Goal: Information Seeking & Learning: Check status

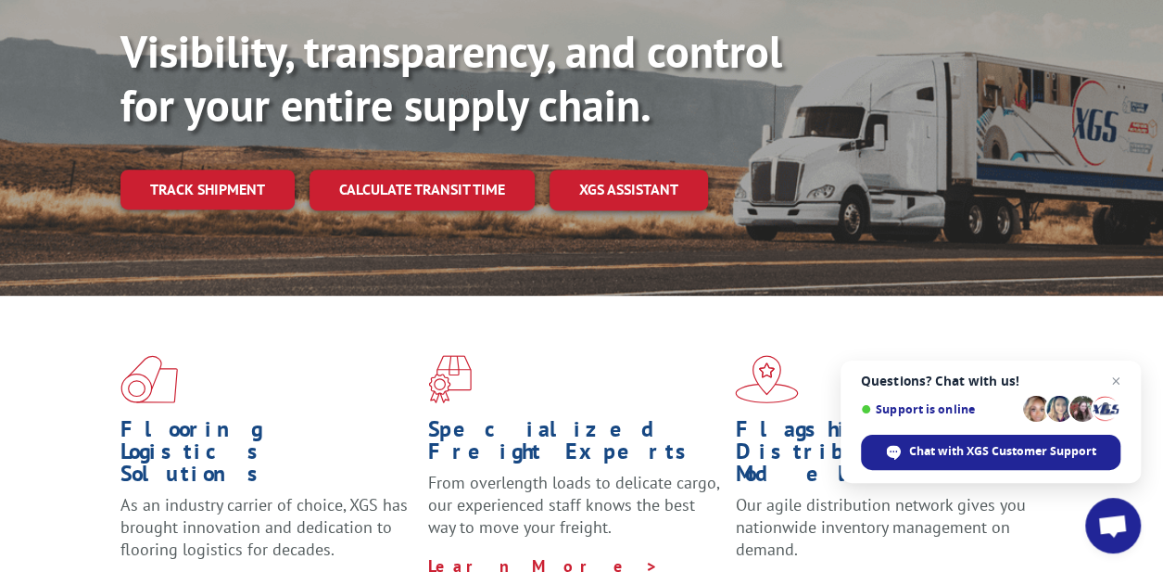
scroll to position [93, 0]
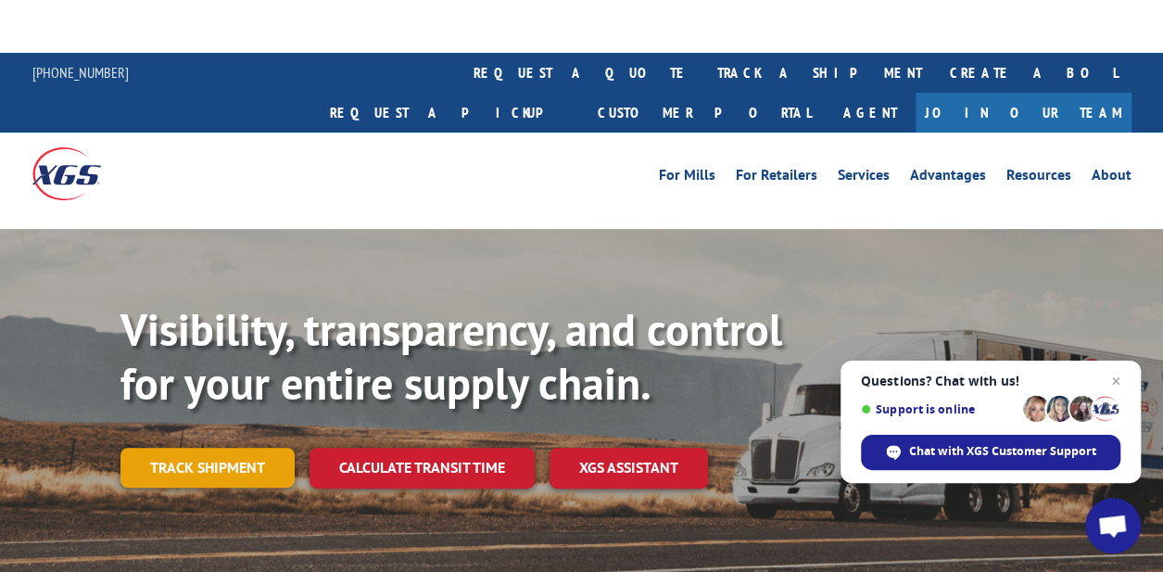
click at [248, 448] on link "Track shipment" at bounding box center [207, 467] width 174 height 39
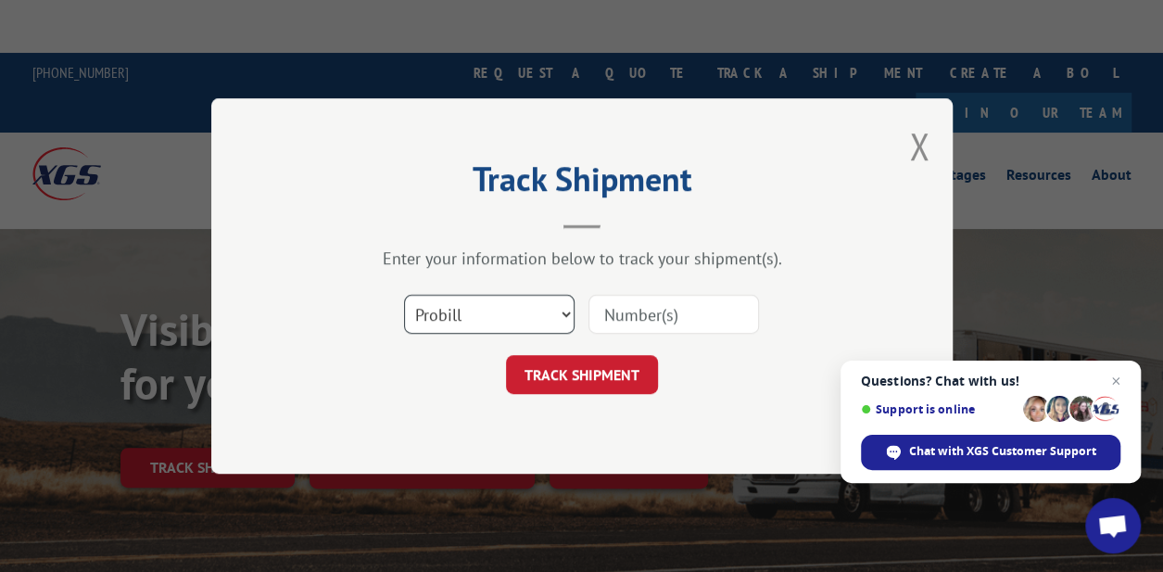
click at [562, 317] on select "Select category... Probill BOL PO" at bounding box center [489, 314] width 171 height 39
select select "bol"
click at [404, 295] on select "Select category... Probill BOL PO" at bounding box center [489, 314] width 171 height 39
click at [651, 309] on input at bounding box center [674, 314] width 171 height 39
paste input "17664507"
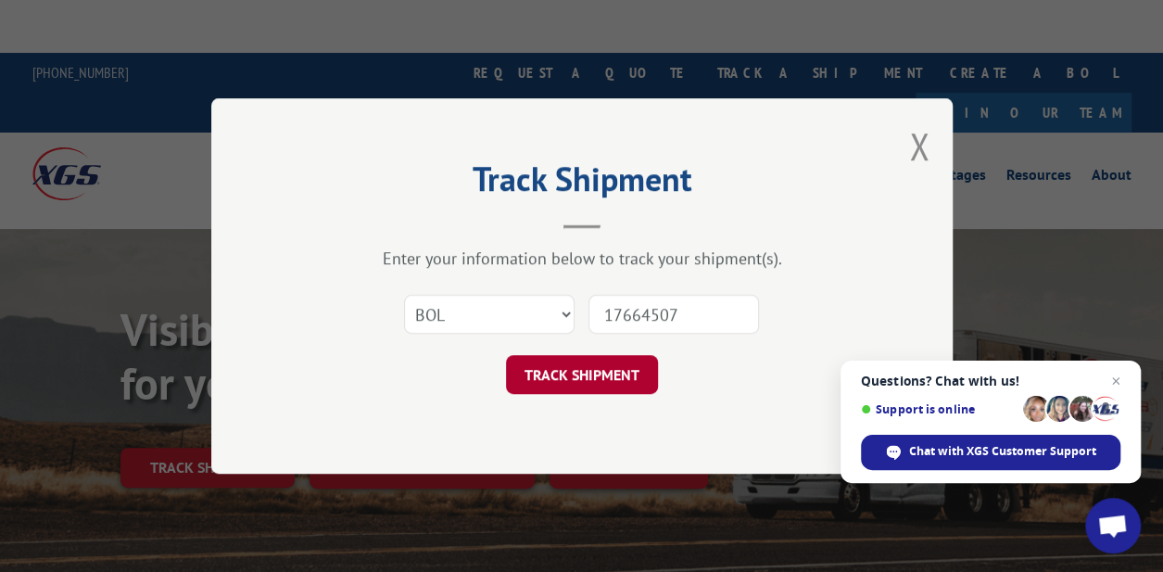
type input "17664507"
click at [581, 371] on button "TRACK SHIPMENT" at bounding box center [582, 374] width 152 height 39
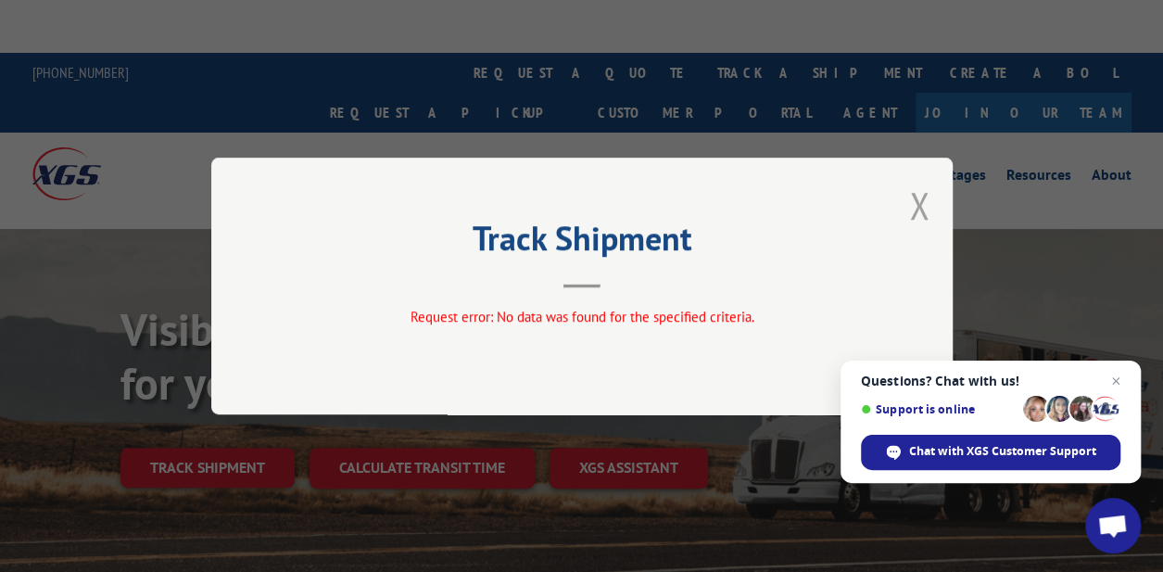
click at [919, 209] on button "Close modal" at bounding box center [919, 205] width 20 height 49
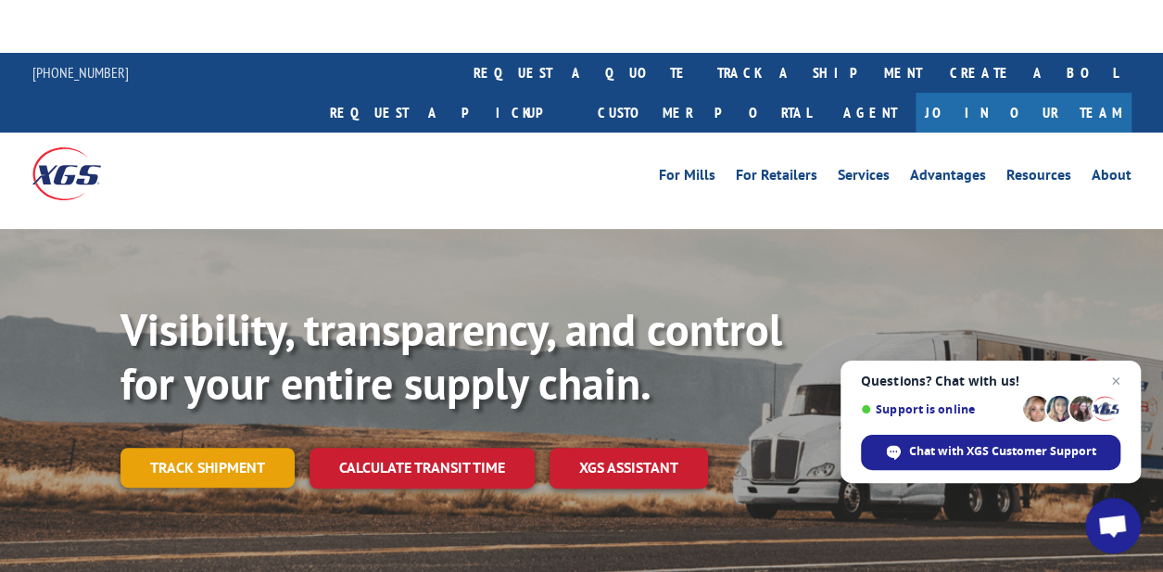
click at [250, 448] on link "Track shipment" at bounding box center [207, 467] width 174 height 39
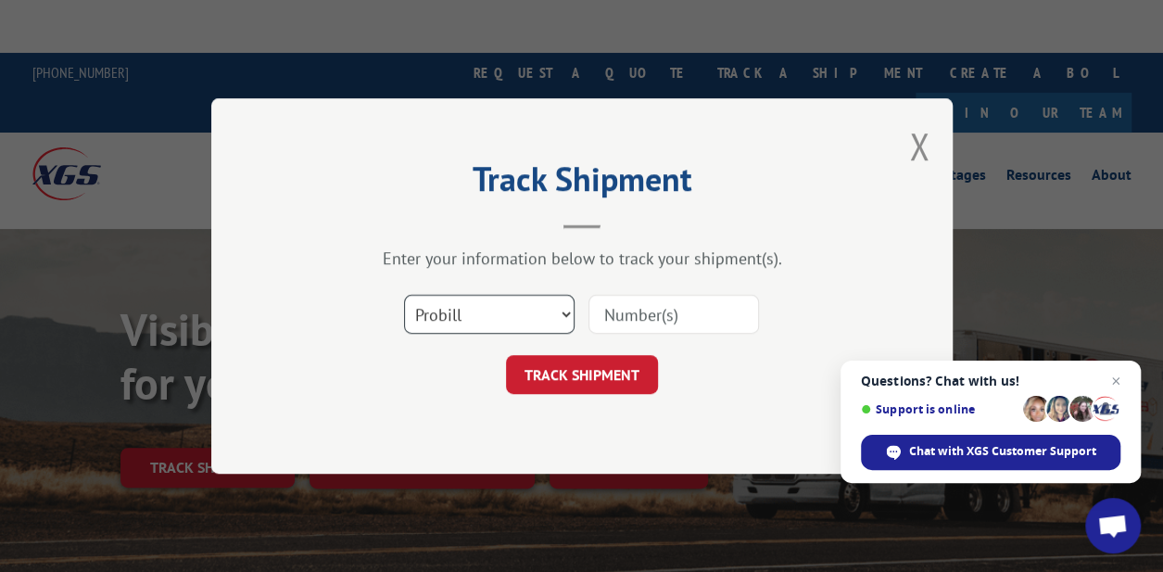
click at [549, 311] on select "Select category... Probill BOL PO" at bounding box center [489, 314] width 171 height 39
click at [404, 295] on select "Select category... Probill BOL PO" at bounding box center [489, 314] width 171 height 39
click at [653, 312] on input at bounding box center [674, 314] width 171 height 39
paste input "17664507"
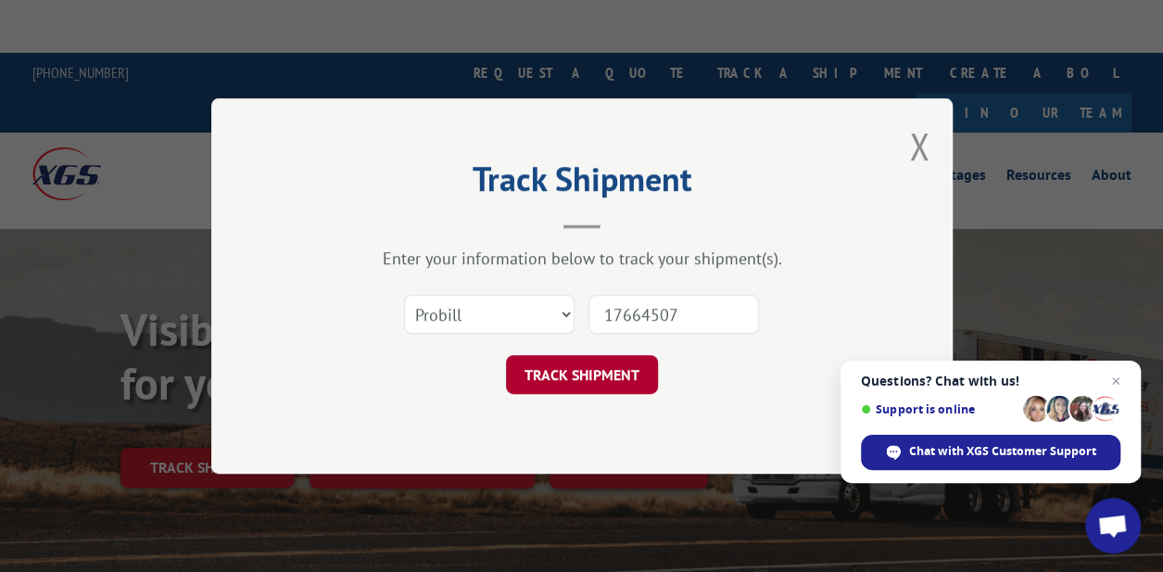
type input "17664507"
click at [589, 379] on button "TRACK SHIPMENT" at bounding box center [582, 374] width 152 height 39
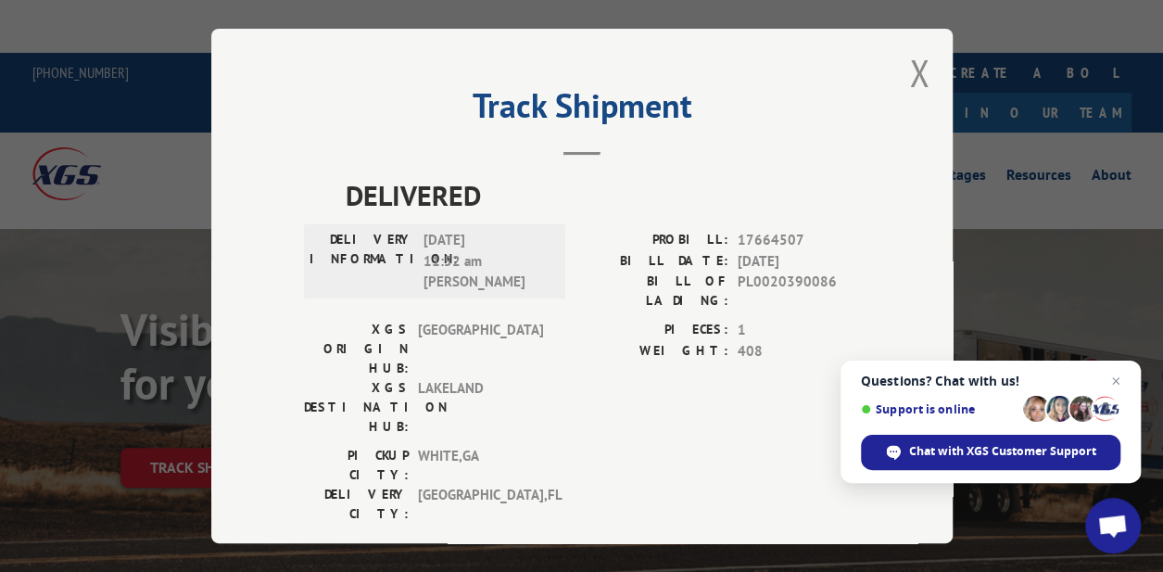
scroll to position [4, 0]
